Goal: Task Accomplishment & Management: Use online tool/utility

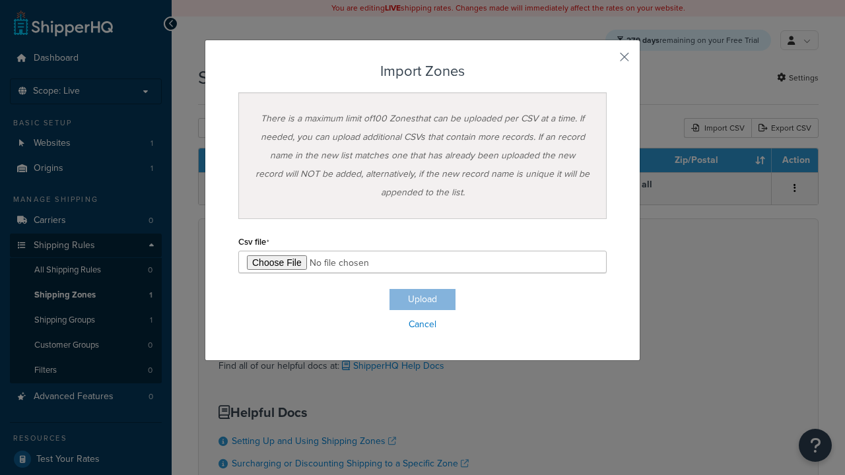
click at [423, 71] on h3 "Import Zones" at bounding box center [422, 71] width 368 height 16
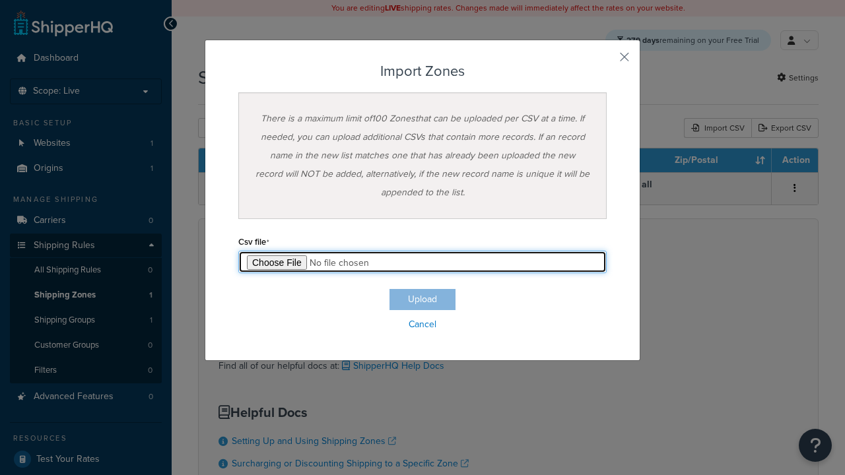
click at [423, 262] on input "file" at bounding box center [422, 262] width 368 height 22
type input "C:\fakepath\importZonesSuccess.csv"
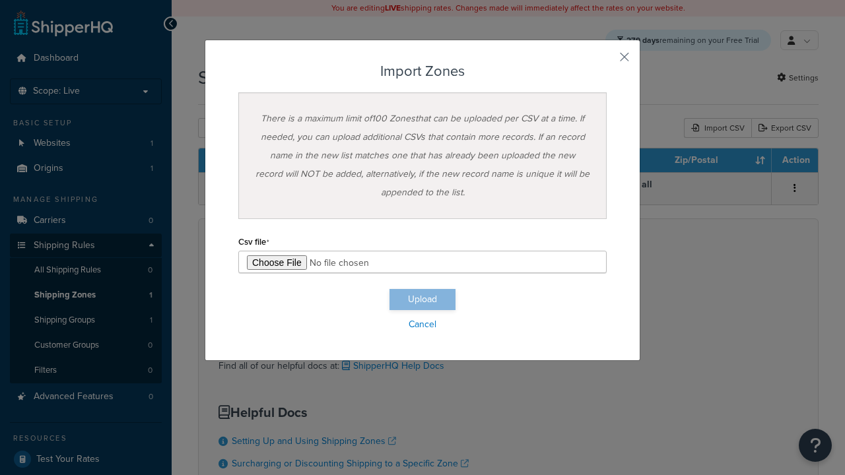
click at [423, 300] on button "Upload" at bounding box center [423, 299] width 66 height 21
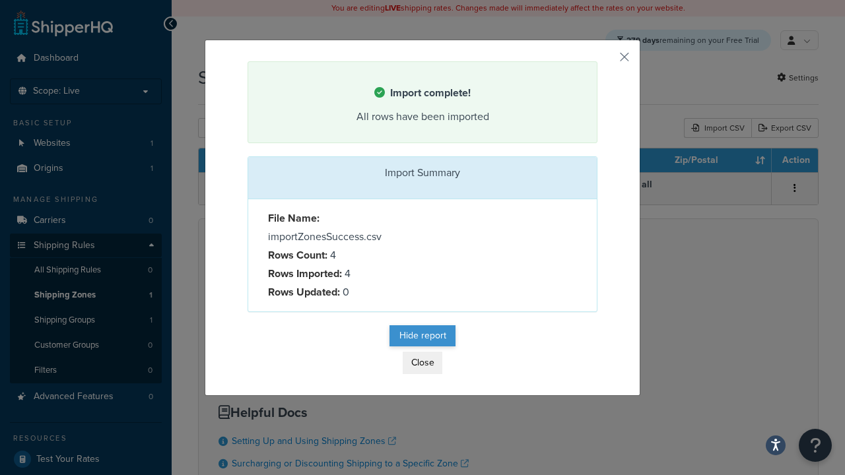
click at [423, 337] on button "Hide report" at bounding box center [423, 336] width 66 height 21
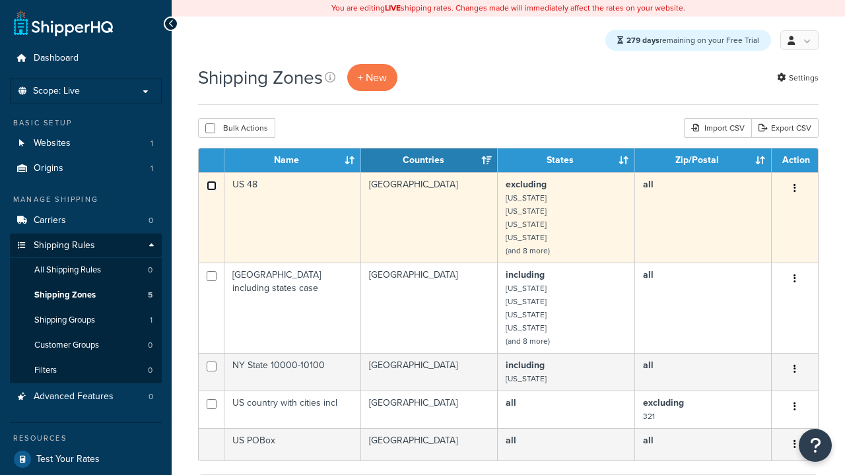
click at [211, 187] on input "checkbox" at bounding box center [212, 186] width 10 height 10
checkbox input "true"
